Goal: Use online tool/utility: Utilize a website feature to perform a specific function

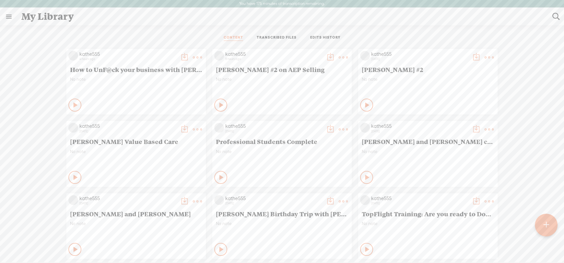
click at [557, 15] on t at bounding box center [556, 16] width 8 height 8
type input "this one tip"
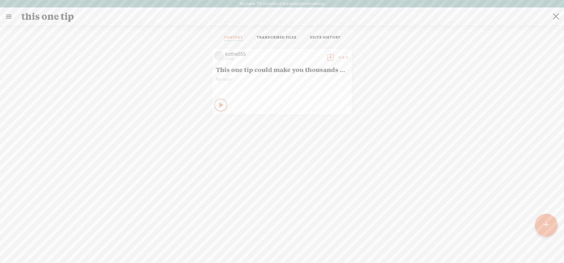
click at [306, 69] on span "This one tip could make you thousands of dollars" at bounding box center [282, 69] width 132 height 8
click at [340, 56] on t at bounding box center [343, 57] width 9 height 9
click at [295, 79] on link "Edit" at bounding box center [310, 79] width 65 height 15
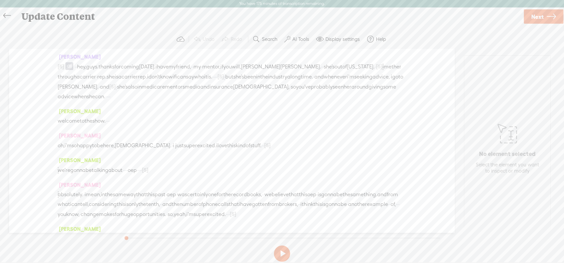
scroll to position [32, 0]
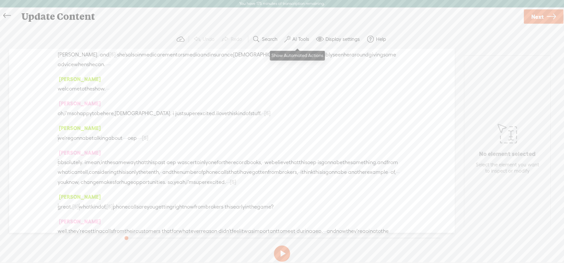
click at [299, 36] on label "AI Tools" at bounding box center [300, 39] width 17 height 6
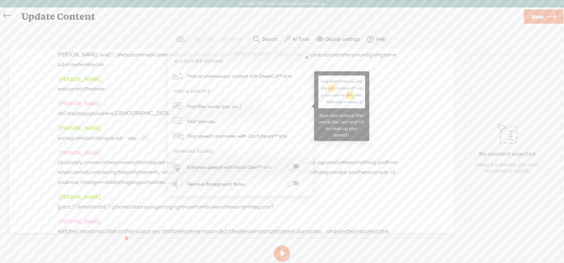
click at [213, 104] on span "Find filler words (um, uh...)" at bounding box center [214, 106] width 58 height 15
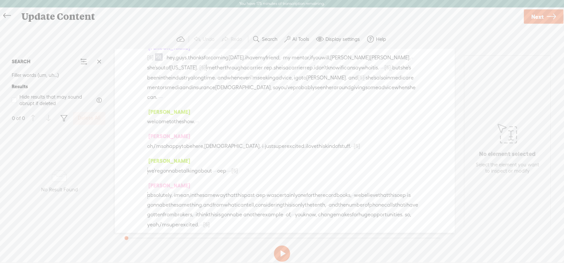
scroll to position [0, 0]
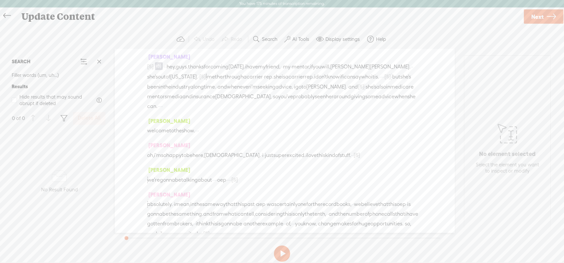
click at [302, 36] on label "AI Tools" at bounding box center [300, 39] width 17 height 6
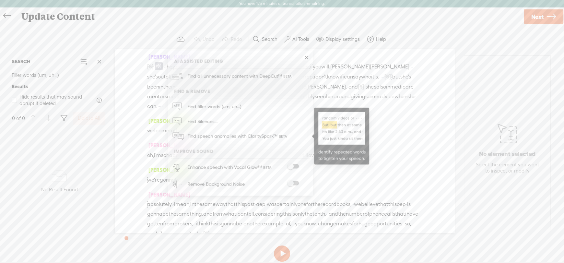
click at [213, 137] on span "Find speech anomalies with ClaritySpark™" at bounding box center [237, 136] width 105 height 15
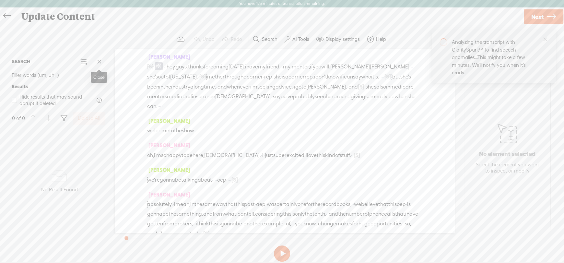
click at [100, 62] on span at bounding box center [99, 62] width 10 height 10
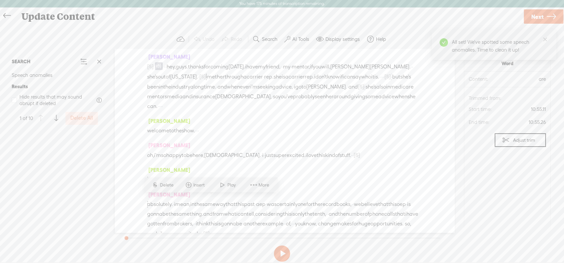
scroll to position [1471, 0]
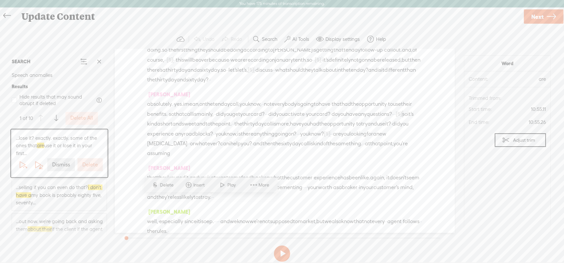
click at [56, 165] on label "Dismiss" at bounding box center [61, 164] width 18 height 7
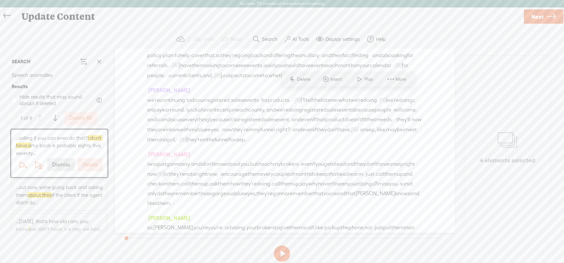
scroll to position [2076, 0]
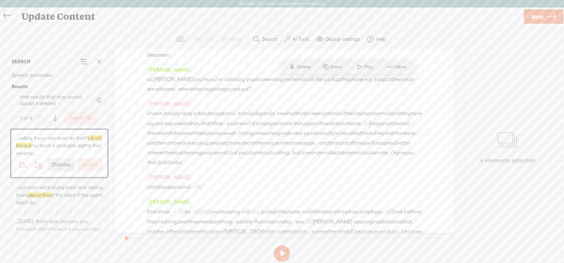
click at [92, 195] on span "...out now. we're going back and asking them about their if the client if the a…" at bounding box center [59, 194] width 87 height 23
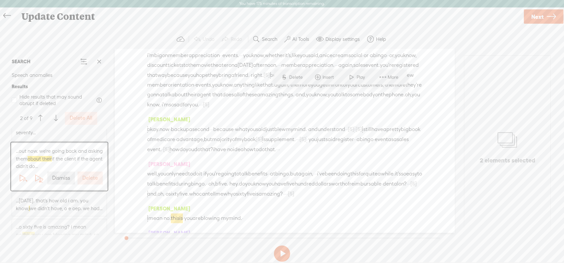
scroll to position [32, 0]
click at [57, 191] on span "...[DATE]. that's how old i am. you know, i we didn't have, o e oep. we had..." at bounding box center [59, 192] width 87 height 15
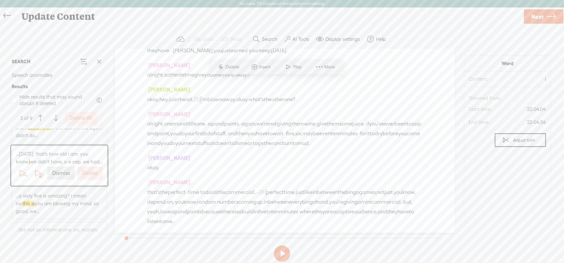
scroll to position [65, 0]
click at [58, 191] on span "...o sixty five is amazing? i mean no. this is you are blowing my mind. so good…" at bounding box center [59, 190] width 87 height 23
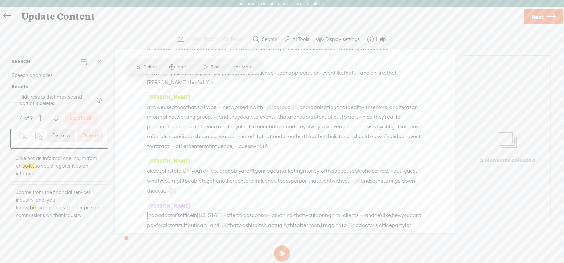
scroll to position [130, 0]
click at [54, 166] on span "...like not an informal one. no, ma'am. oh, so · it's so you'd register it as a…" at bounding box center [59, 166] width 87 height 23
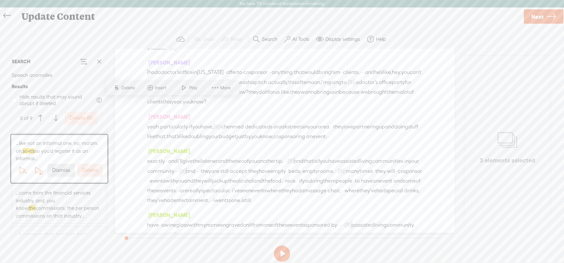
scroll to position [3680, 0]
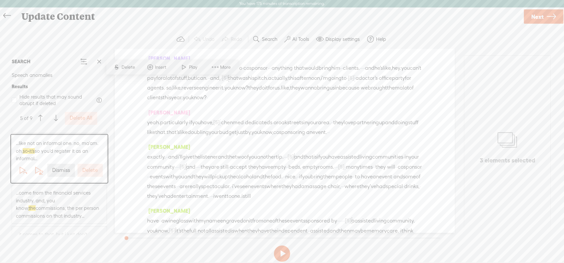
click at [33, 203] on span "...come from the financial services industry. and, you know, the commissions, t…" at bounding box center [59, 204] width 87 height 30
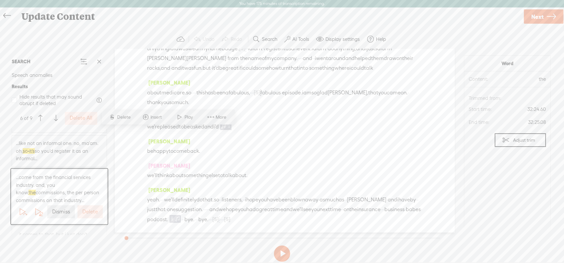
scroll to position [5090, 0]
drag, startPoint x: 165, startPoint y: 124, endPoint x: 220, endPoint y: 124, distance: 55.1
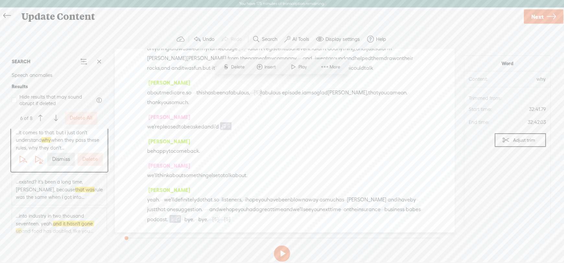
scroll to position [179, 0]
click at [65, 185] on span "...existed? it's been a long time, [PERSON_NAME], because that was rule was the…" at bounding box center [59, 184] width 87 height 23
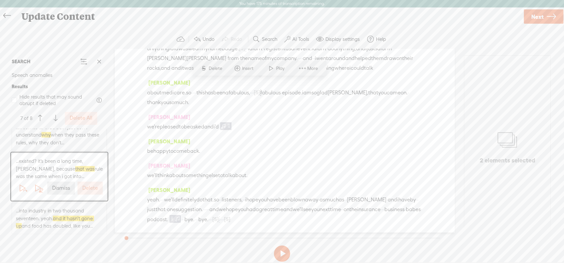
scroll to position [5196, 0]
click at [47, 218] on span "...into industry in two thousand seventeen. yeah. and it hasn't gone up and foo…" at bounding box center [59, 218] width 87 height 23
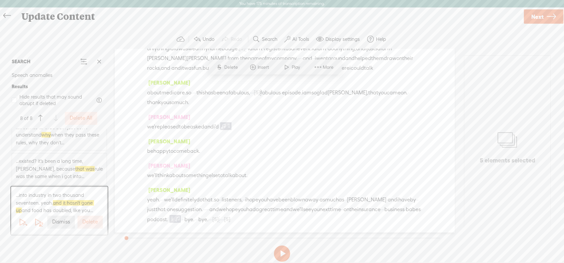
scroll to position [5206, 0]
click at [56, 221] on label "Dismiss" at bounding box center [61, 222] width 18 height 7
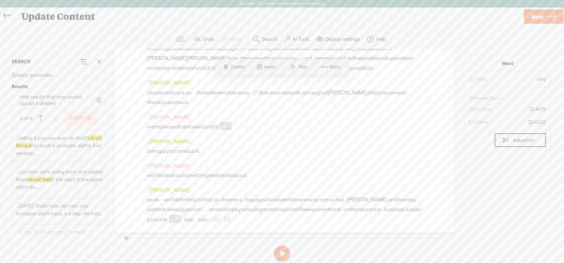
click at [83, 116] on label "Delete All" at bounding box center [81, 118] width 23 height 7
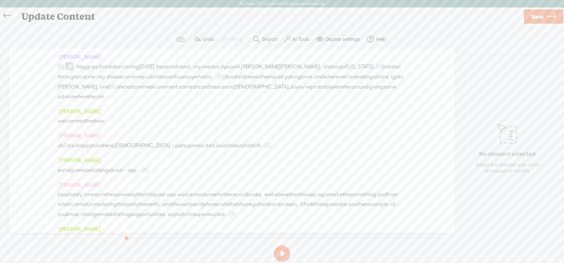
click at [297, 38] on label "AI Tools" at bounding box center [300, 39] width 17 height 6
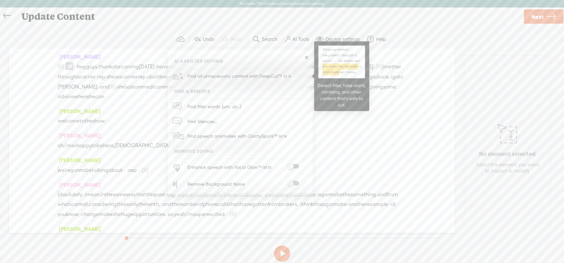
click at [227, 75] on span "Find all unnecessary content with DeepCut™" at bounding box center [240, 76] width 110 height 15
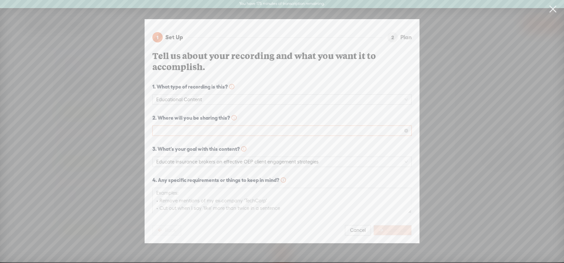
click at [184, 128] on span at bounding box center [282, 131] width 252 height 10
click at [176, 150] on div "Podcast (Spotify, Apple Podcasts, etc.)" at bounding box center [282, 152] width 249 height 8
click at [392, 227] on span "Continue" at bounding box center [396, 230] width 20 height 6
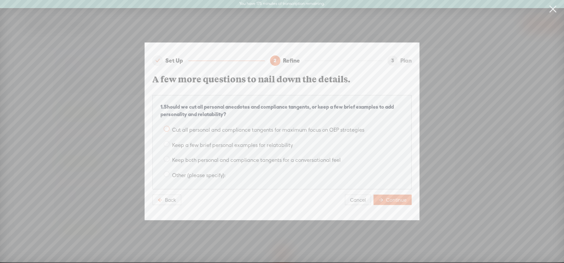
click at [166, 128] on span at bounding box center [167, 129] width 6 height 6
click at [166, 128] on input "Cut all personal and compliance tangents for maximum focus on OEP strategies" at bounding box center [167, 129] width 6 height 6
radio input "true"
click at [168, 143] on span at bounding box center [167, 144] width 6 height 6
click at [168, 143] on input "Keep a few brief personal examples for relatability" at bounding box center [167, 144] width 6 height 6
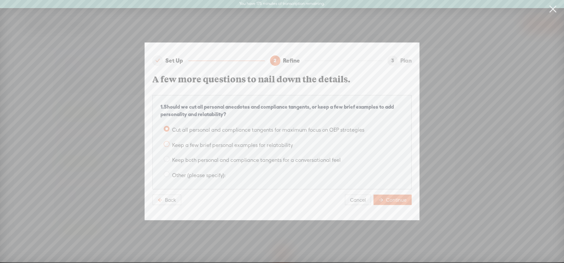
radio input "true"
click at [392, 197] on span "Continue" at bounding box center [396, 200] width 20 height 6
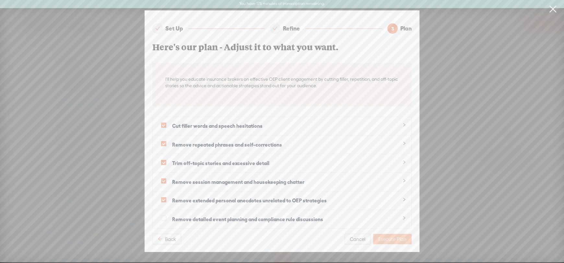
click at [390, 237] on span "Execute Plan" at bounding box center [392, 239] width 28 height 6
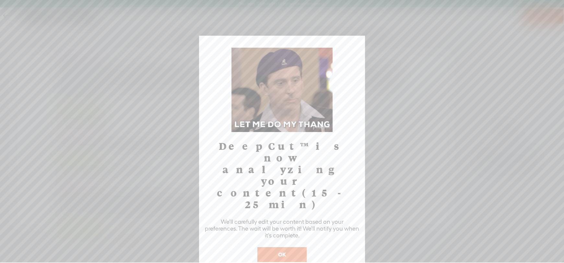
click at [287, 247] on button "OK" at bounding box center [281, 254] width 49 height 15
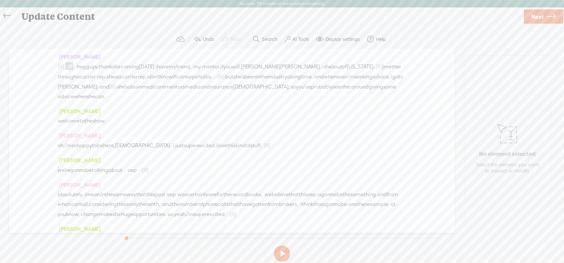
click at [296, 39] on label "AI Tools" at bounding box center [300, 39] width 17 height 6
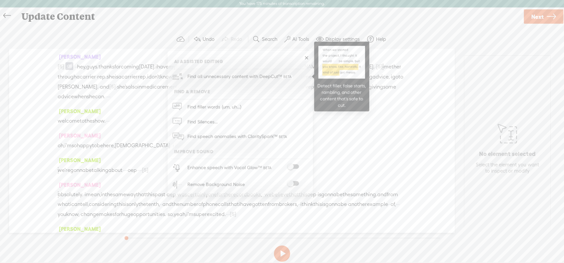
click at [243, 77] on span "Find all unnecessary content with DeepCut™" at bounding box center [240, 76] width 110 height 15
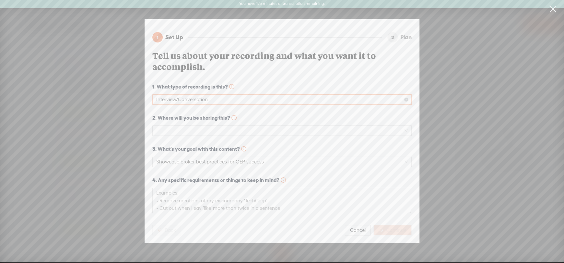
click at [201, 99] on span "Interview/Conversation" at bounding box center [282, 100] width 252 height 10
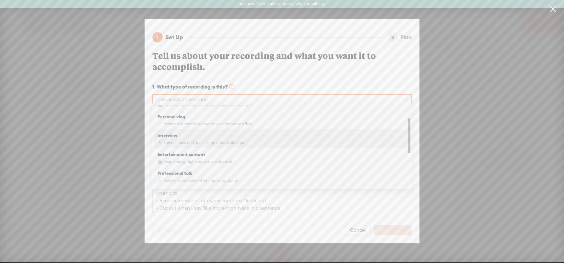
click at [173, 137] on strong "Interview" at bounding box center [168, 135] width 20 height 5
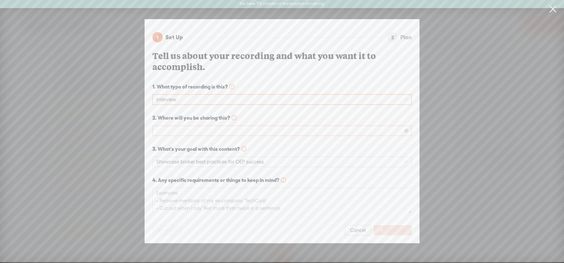
click at [177, 128] on span at bounding box center [282, 131] width 252 height 10
click at [168, 153] on div "Podcast (Spotify, Apple Podcasts, etc.)" at bounding box center [282, 152] width 249 height 8
click at [390, 227] on span "Continue" at bounding box center [396, 230] width 20 height 6
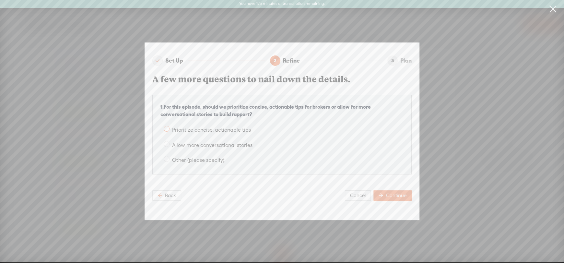
click at [167, 126] on span at bounding box center [167, 129] width 6 height 6
click at [167, 126] on input "Prioritize concise, actionable tips" at bounding box center [167, 129] width 6 height 6
radio input "true"
click at [403, 195] on span "Continue" at bounding box center [396, 195] width 20 height 6
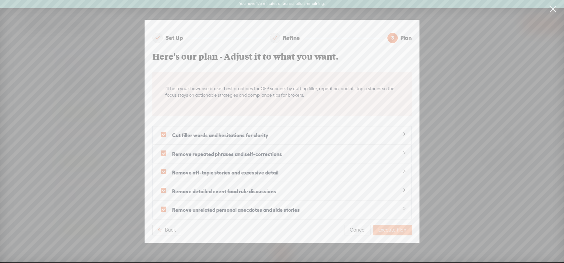
click at [404, 228] on span "Execute Plan" at bounding box center [392, 230] width 28 height 6
